Goal: Task Accomplishment & Management: Manage account settings

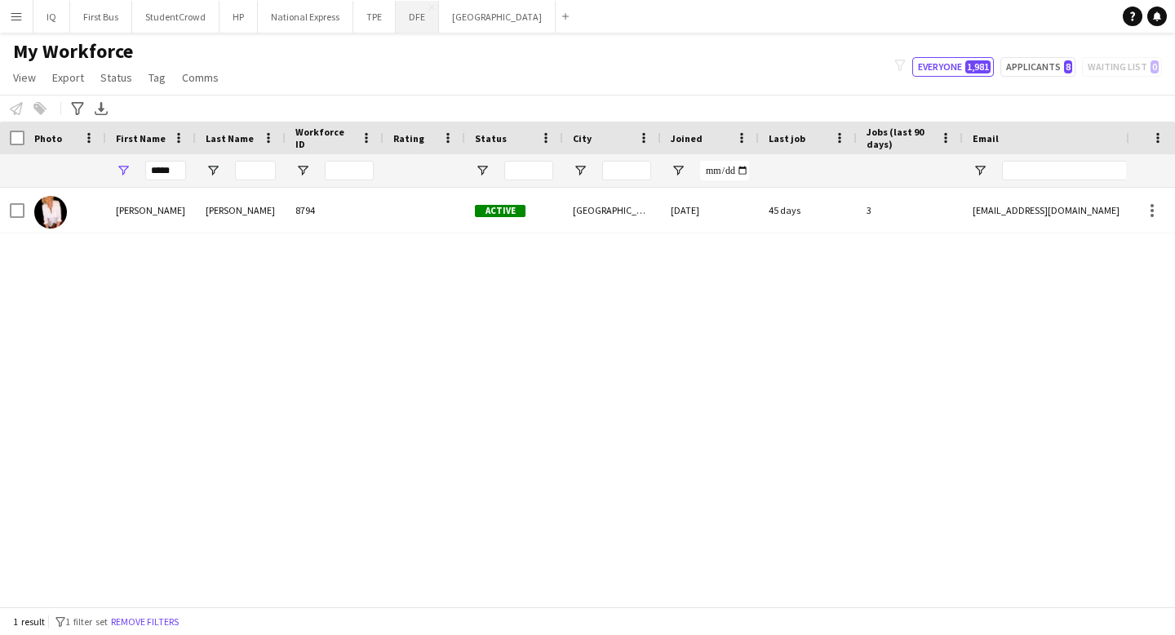
click at [413, 18] on button "DFE Close" at bounding box center [417, 17] width 43 height 32
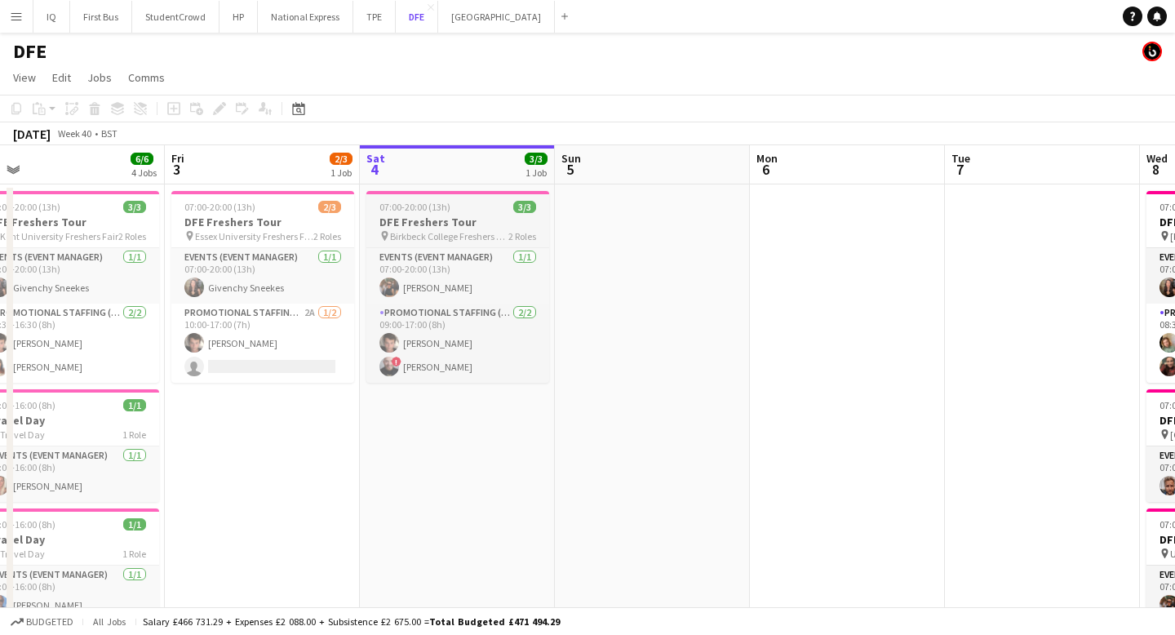
scroll to position [0, 476]
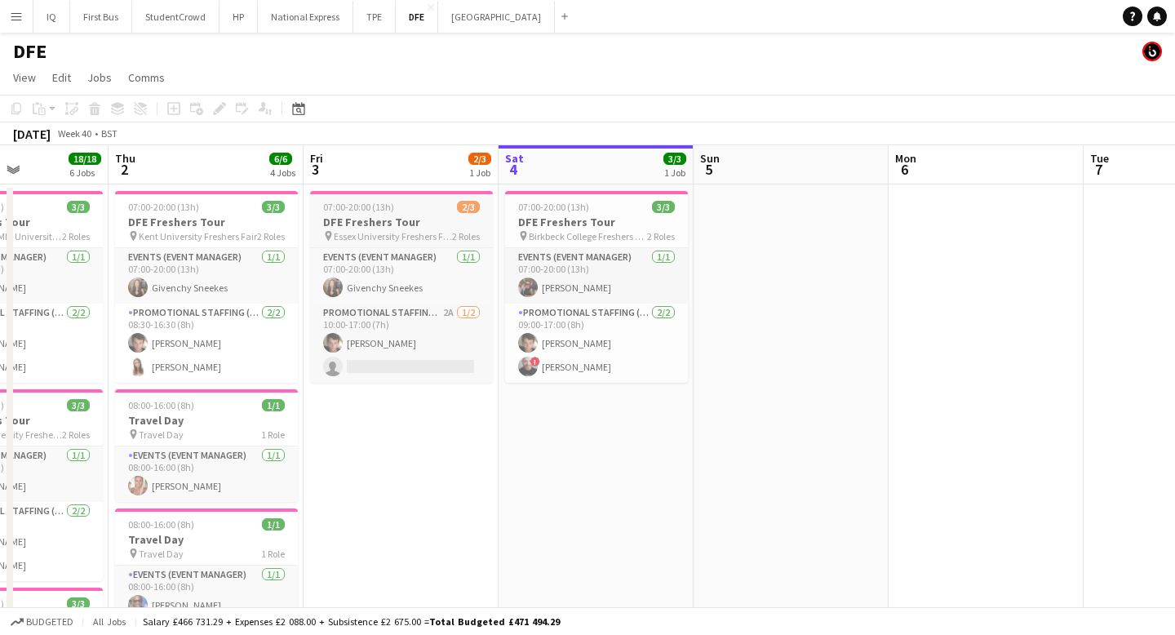
click at [408, 232] on span "Essex University Freshers Fair" at bounding box center [393, 236] width 118 height 12
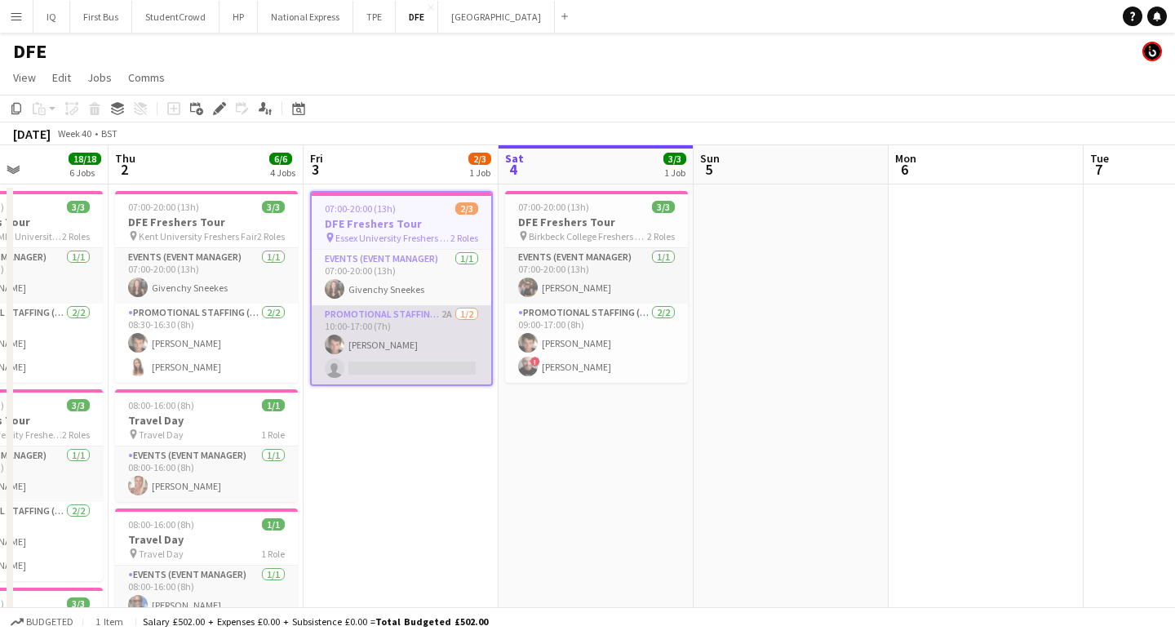
click at [407, 371] on app-card-role "Promotional Staffing (Brand Ambassadors) 2A [DATE] 10:00-17:00 (7h) [PERSON_NAM…" at bounding box center [402, 344] width 180 height 79
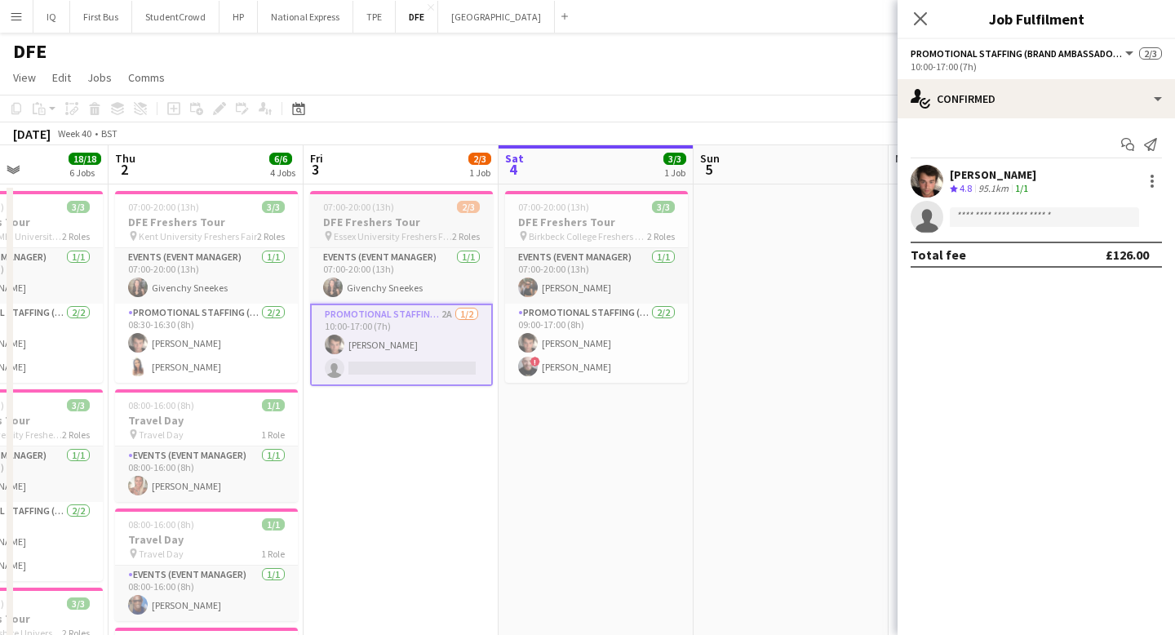
click at [414, 224] on h3 "DFE Freshers Tour" at bounding box center [401, 222] width 183 height 15
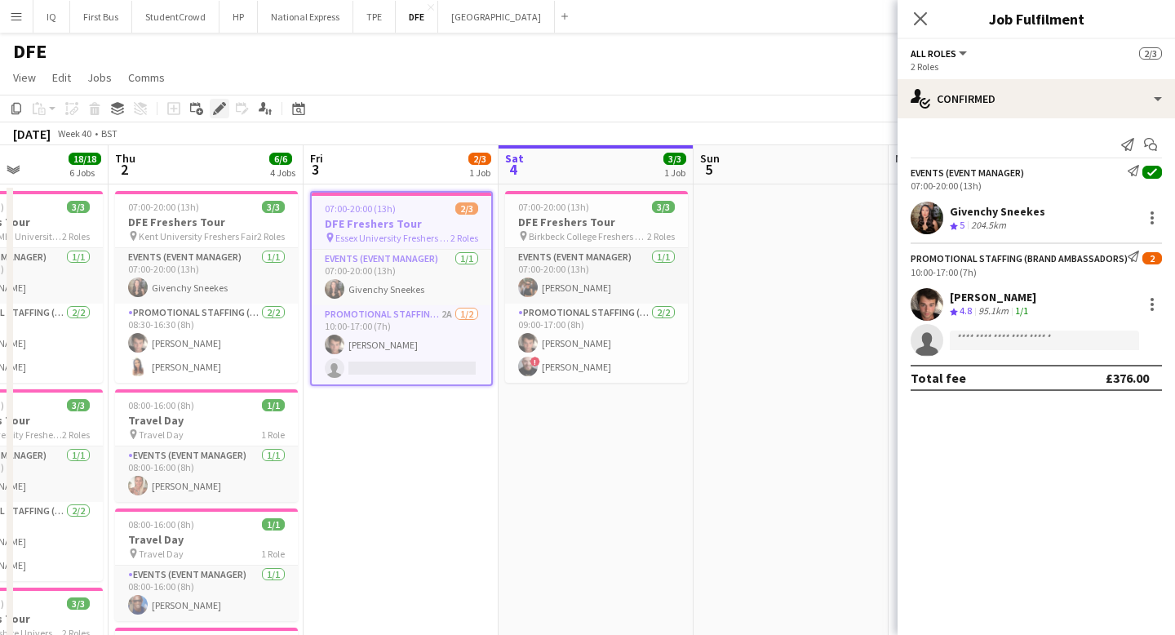
click at [215, 100] on div "Edit" at bounding box center [220, 109] width 20 height 20
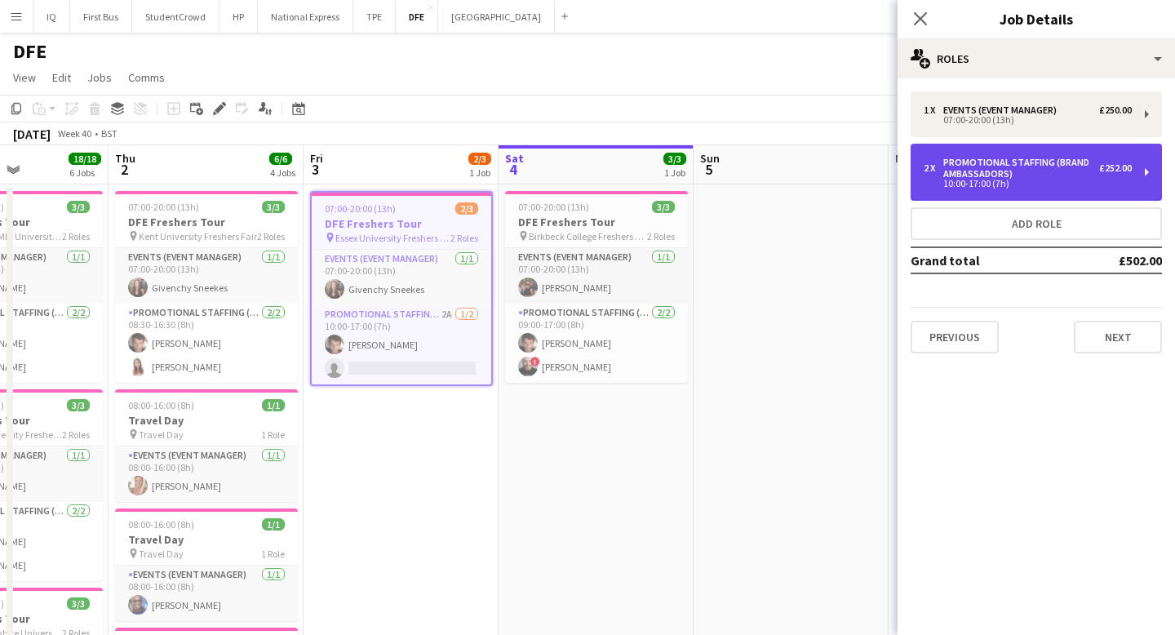
click at [1055, 189] on div "2 x Promotional Staffing (Brand Ambassadors) £252.00 10:00-17:00 (7h)" at bounding box center [1036, 172] width 251 height 57
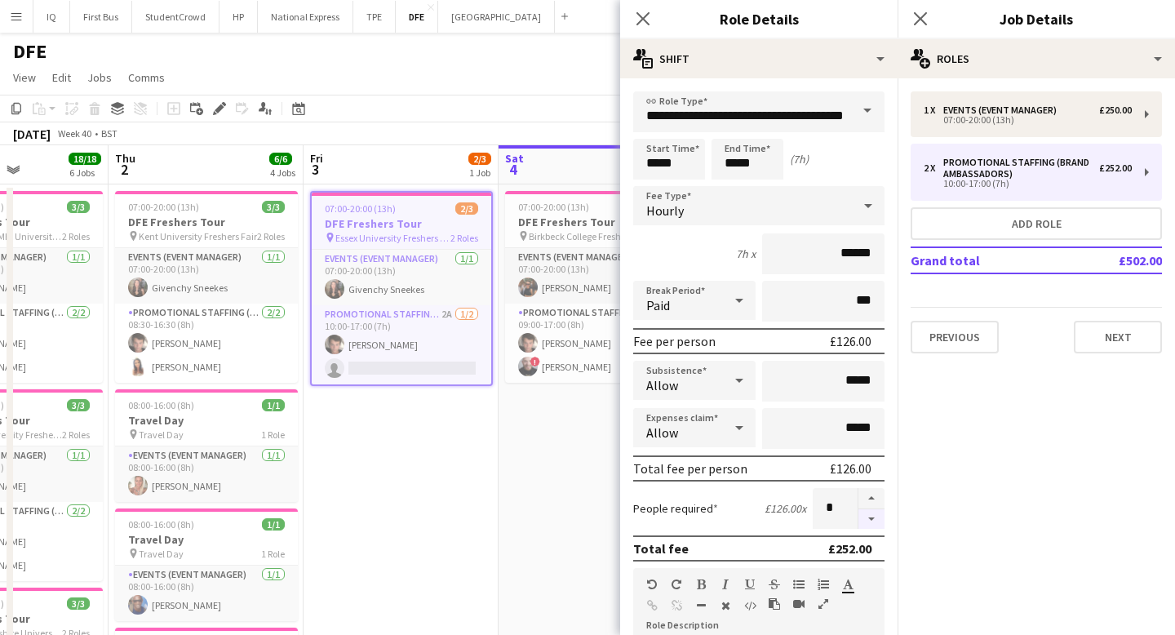
click at [870, 521] on button "button" at bounding box center [871, 519] width 26 height 20
type input "*"
click at [650, 29] on div "Close pop-in" at bounding box center [643, 19] width 46 height 38
click at [645, 14] on icon "Close pop-in" at bounding box center [643, 19] width 16 height 16
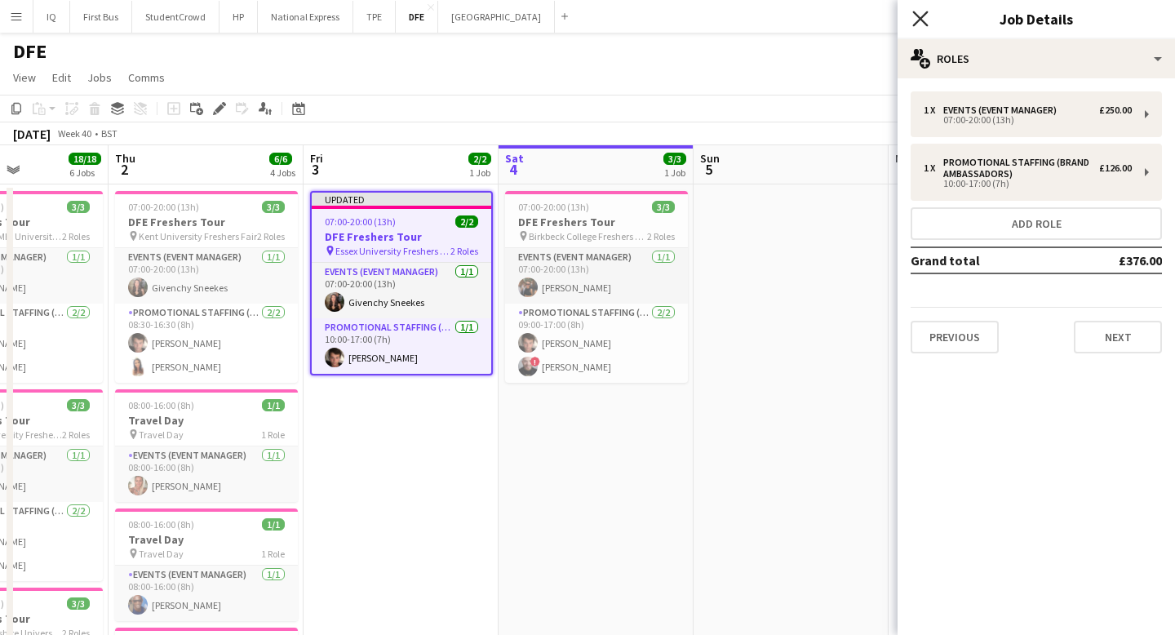
click at [921, 21] on icon at bounding box center [920, 19] width 16 height 16
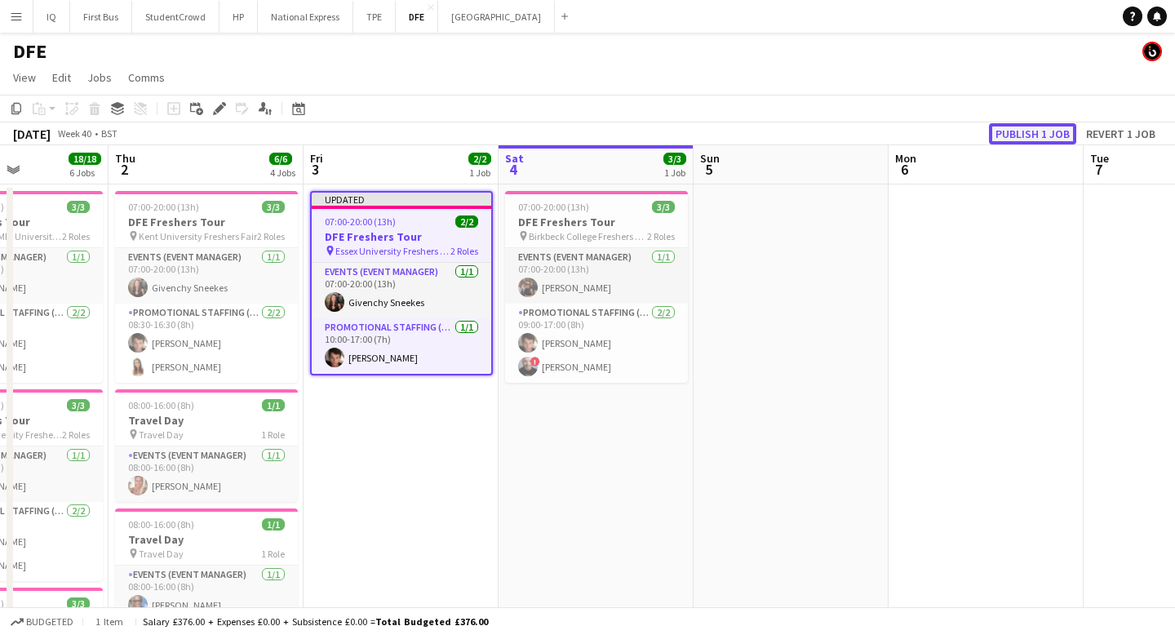
click at [1045, 134] on button "Publish 1 job" at bounding box center [1032, 133] width 87 height 21
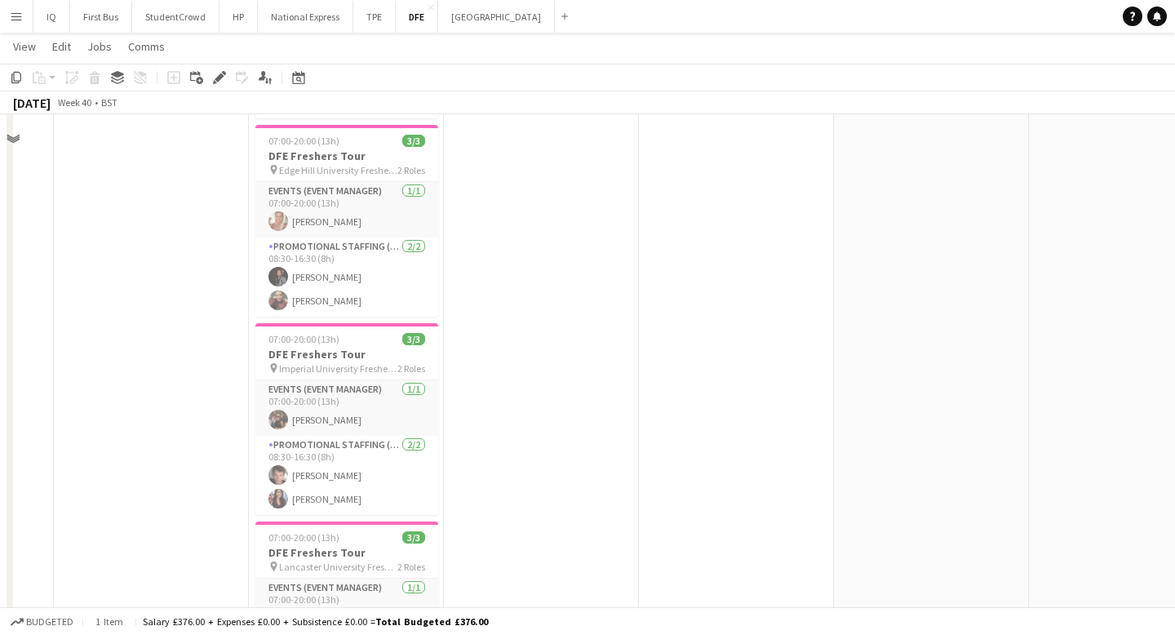
scroll to position [0, 0]
